Goal: Information Seeking & Learning: Learn about a topic

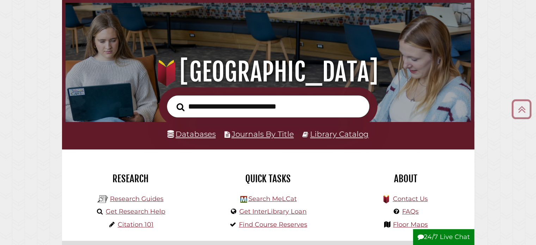
scroll to position [32, 0]
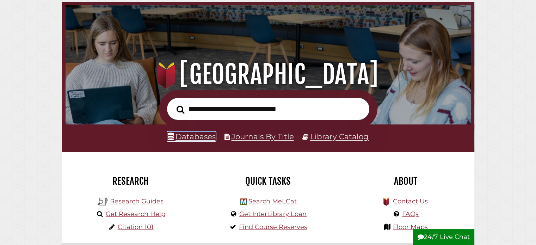
click at [201, 138] on link "Databases" at bounding box center [191, 136] width 48 height 9
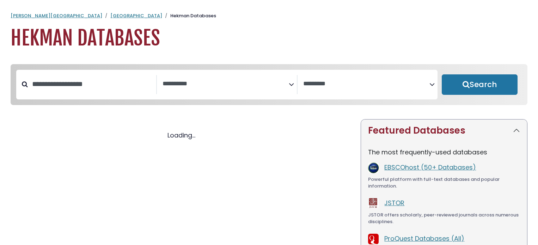
select select "Database Subject Filter"
select select "Database Vendors Filter"
select select "Database Subject Filter"
select select "Database Vendors Filter"
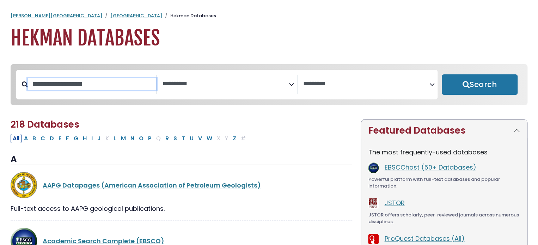
click at [100, 83] on input "Search database by title or keyword" at bounding box center [92, 84] width 128 height 12
type input "*****"
click at [442, 74] on button "Search" at bounding box center [480, 84] width 76 height 20
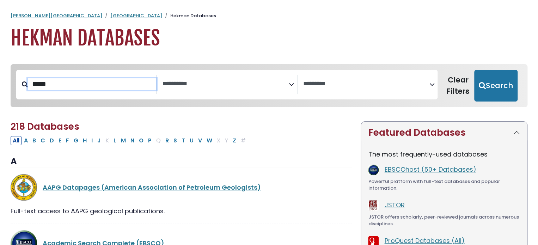
select select "Database Subject Filter"
select select "Database Vendors Filter"
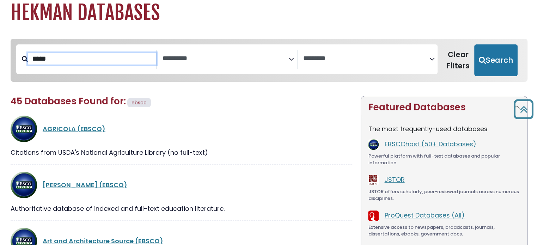
scroll to position [23, 0]
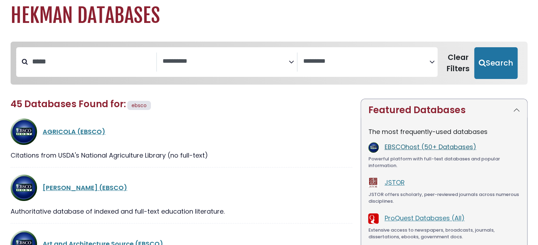
click at [393, 149] on link "EBSCOhost (50+ Databases)" at bounding box center [430, 146] width 92 height 9
